Goal: Task Accomplishment & Management: Manage account settings

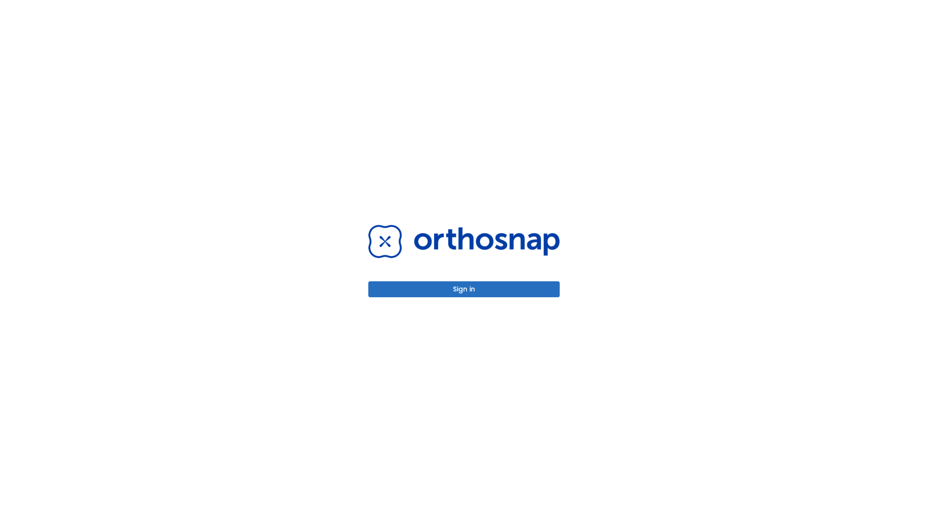
click at [464, 289] on button "Sign in" at bounding box center [463, 289] width 191 height 16
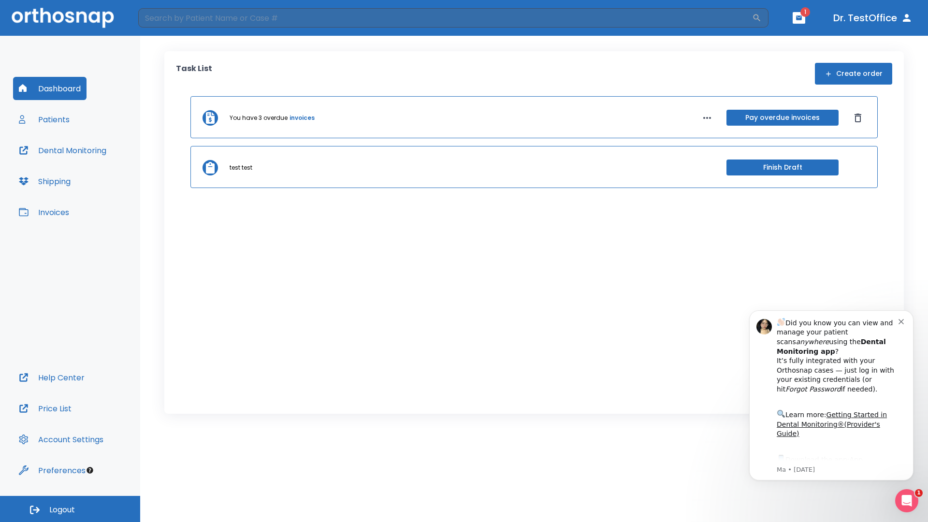
click at [70, 509] on span "Logout" at bounding box center [62, 509] width 26 height 11
